Goal: Use online tool/utility

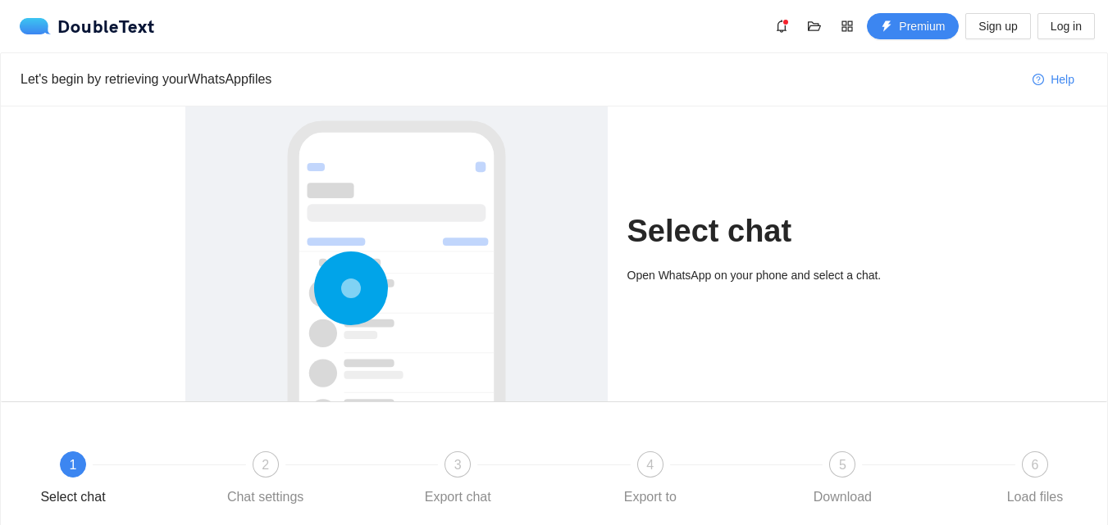
scroll to position [137, 0]
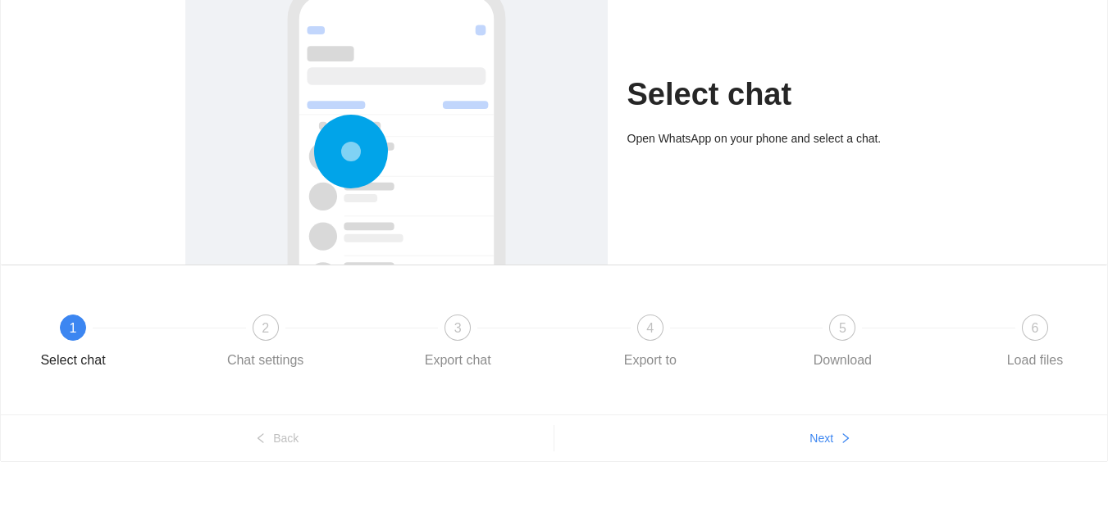
click at [515, 230] on div at bounding box center [396, 206] width 389 height 490
click at [846, 440] on icon "right" at bounding box center [846, 439] width 6 height 10
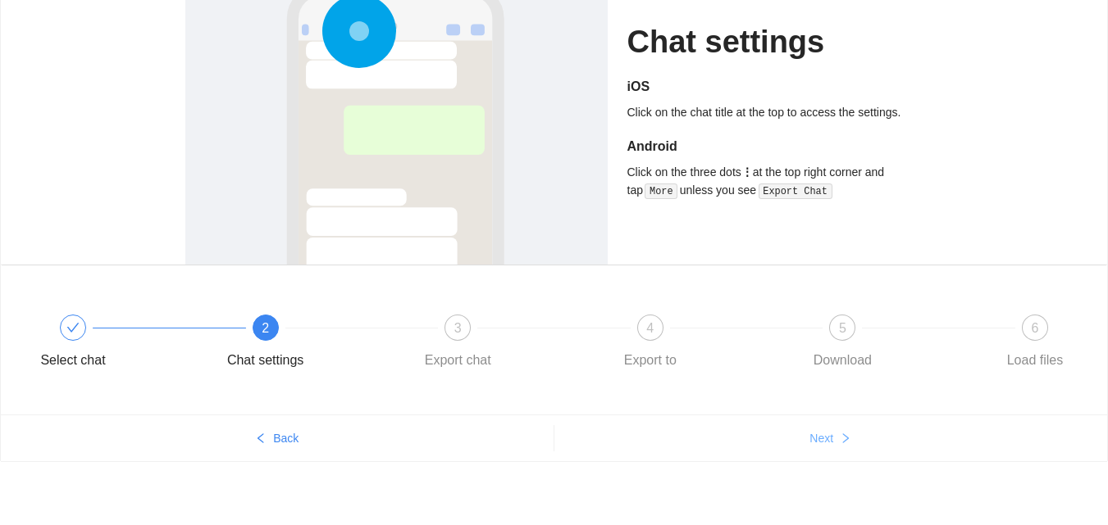
click at [846, 440] on icon "right" at bounding box center [846, 439] width 6 height 10
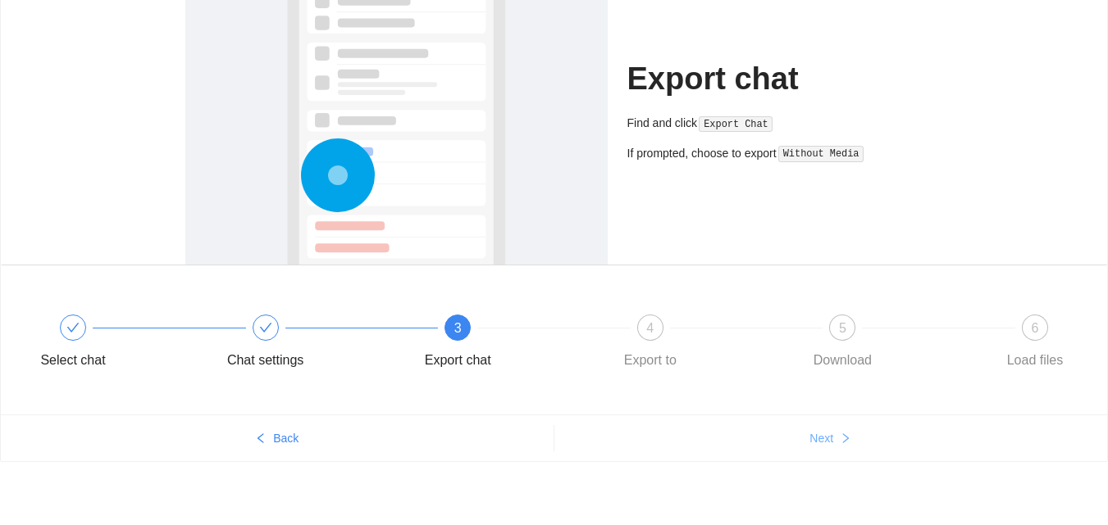
click at [846, 440] on icon "right" at bounding box center [846, 439] width 6 height 10
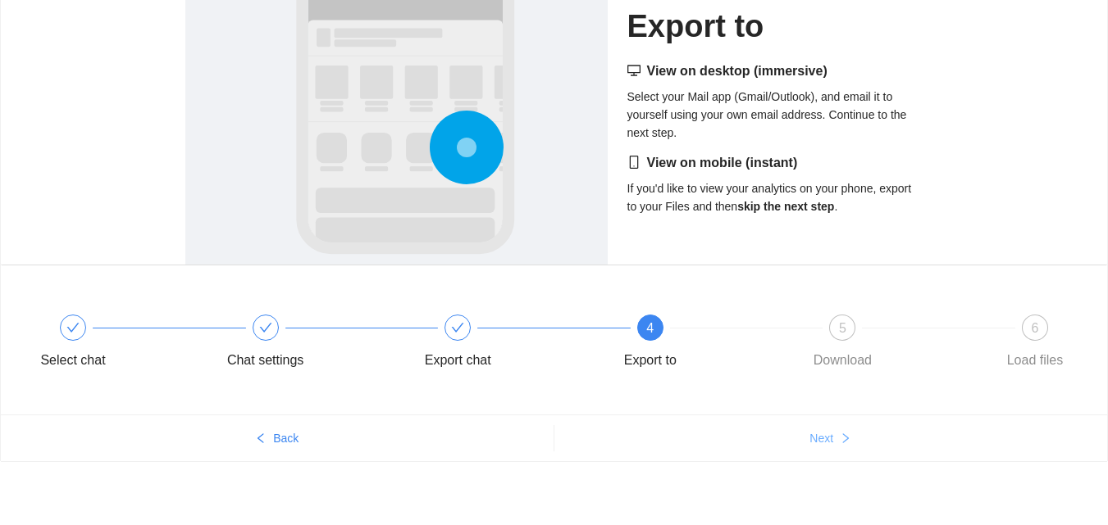
click at [846, 440] on icon "right" at bounding box center [846, 439] width 6 height 10
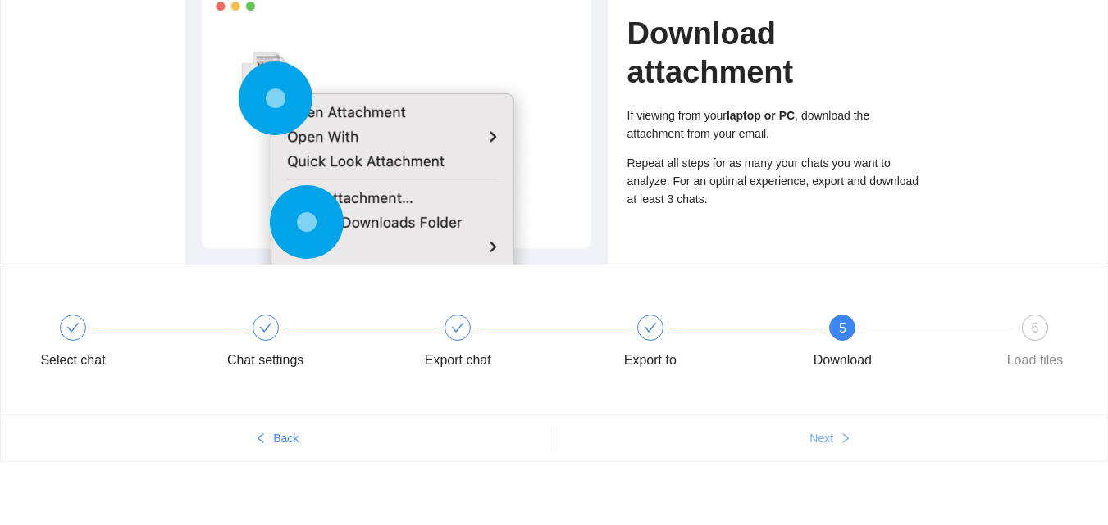
click at [846, 440] on icon "right" at bounding box center [846, 439] width 6 height 10
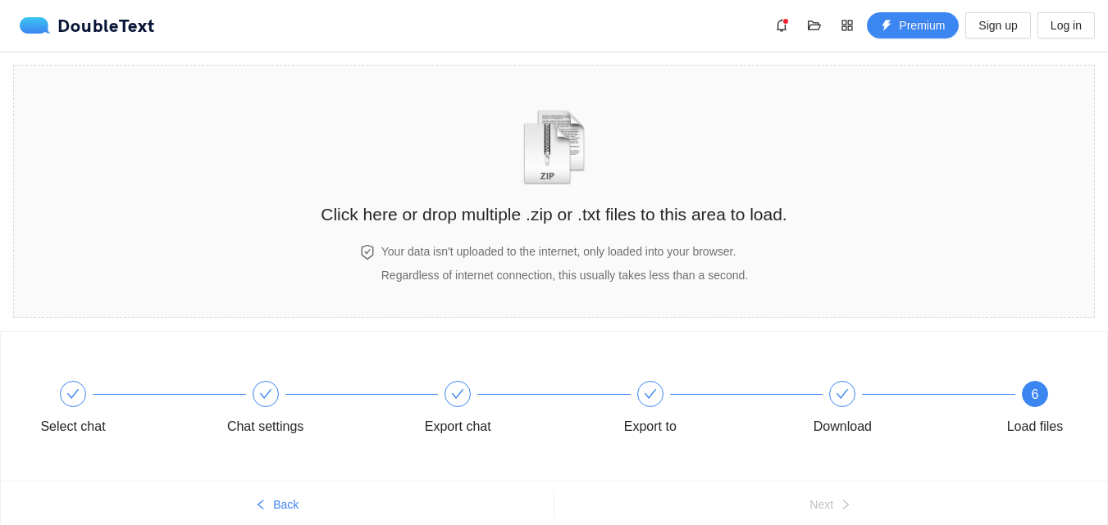
scroll to position [0, 0]
click at [671, 206] on h2 "Click here or drop multiple .zip or .txt files to this area to load." at bounding box center [554, 215] width 466 height 27
